Goal: Information Seeking & Learning: Understand process/instructions

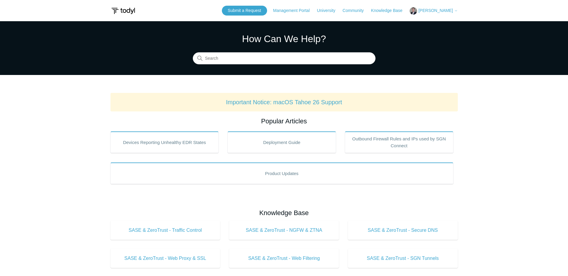
click at [443, 11] on span "[PERSON_NAME]" at bounding box center [435, 10] width 34 height 5
click at [435, 22] on link "My Support Requests" at bounding box center [439, 23] width 58 height 10
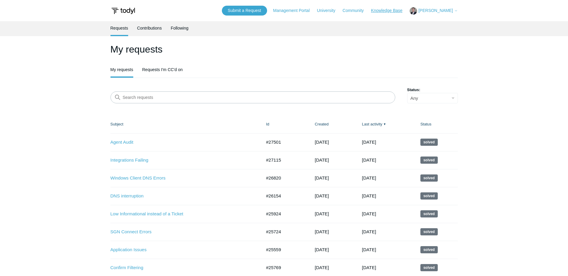
click at [399, 13] on link "Knowledge Base" at bounding box center [389, 10] width 37 height 6
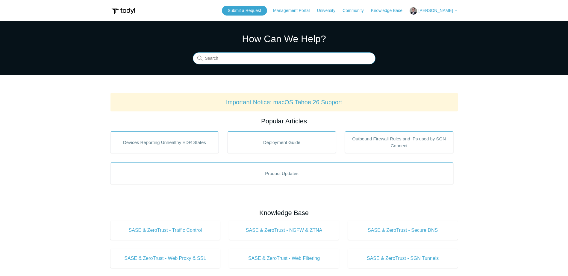
click at [250, 55] on input "Search" at bounding box center [284, 59] width 183 height 12
type input "uninistall"
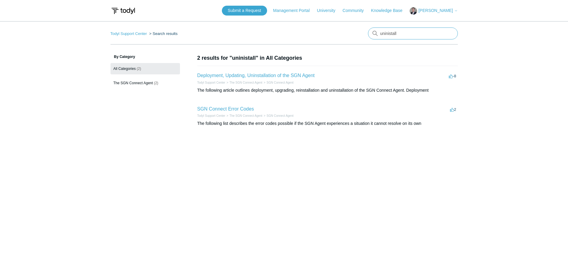
drag, startPoint x: 405, startPoint y: 34, endPoint x: 376, endPoint y: 34, distance: 28.7
click at [376, 34] on div "There are no matching results in this help center. Select Enter to search throu…" at bounding box center [413, 34] width 90 height 12
type input "u"
type input "uninstall"
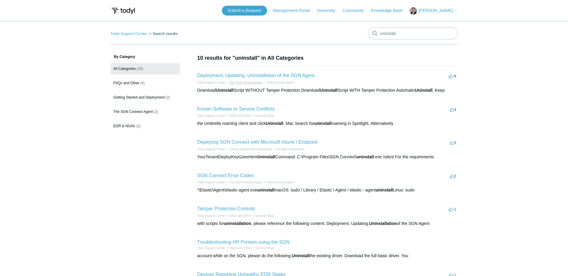
click at [244, 81] on link "The SGN Connect Agent" at bounding box center [245, 82] width 33 height 3
click at [225, 76] on link "Deployment, Updating, Uninstallation of the SGN Agent" at bounding box center [255, 75] width 117 height 5
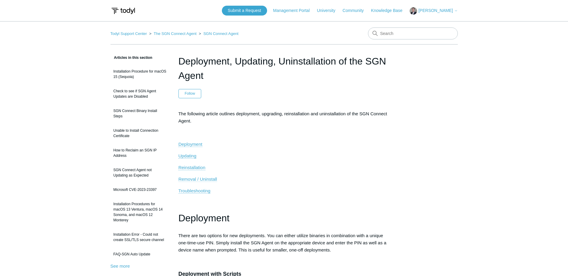
click at [195, 180] on span "Removal / Uninstall" at bounding box center [197, 179] width 39 height 5
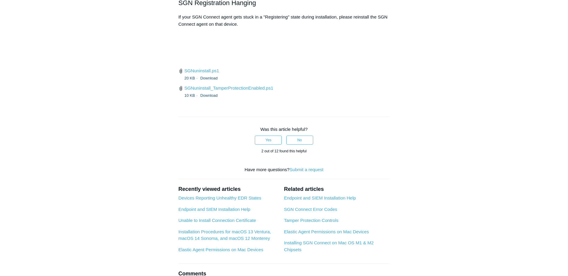
scroll to position [1433, 0]
drag, startPoint x: 236, startPoint y: 82, endPoint x: 349, endPoint y: 84, distance: 112.2
copy li "HKEY_LOCAL_MACHINE\SOFTWARE\WOW6432Node"
drag, startPoint x: 268, startPoint y: 83, endPoint x: 282, endPoint y: 83, distance: 13.2
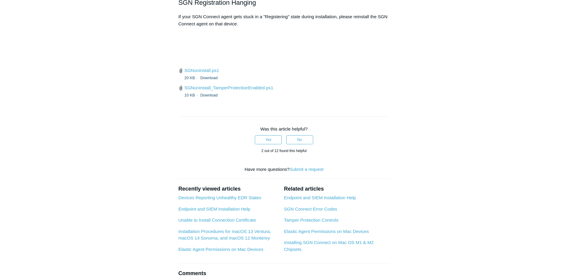
drag, startPoint x: 289, startPoint y: 82, endPoint x: 348, endPoint y: 84, distance: 59.6
copy li "\SOFTWARE\WOW6432Node"
